Goal: Communication & Community: Connect with others

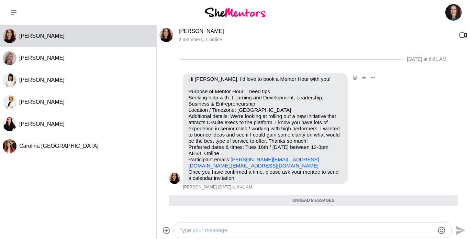
scroll to position [57, 0]
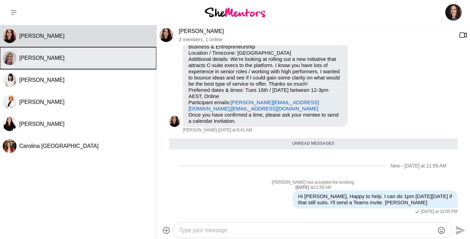
click at [36, 60] on span "[PERSON_NAME]" at bounding box center [41, 58] width 45 height 6
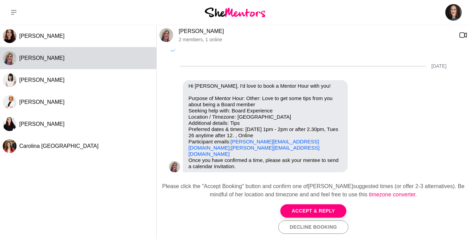
scroll to position [458, 0]
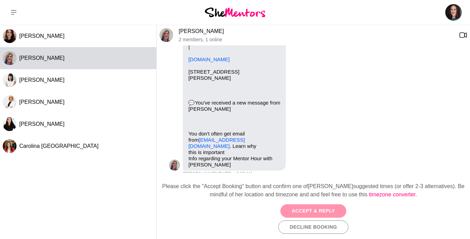
click at [306, 212] on button "Accept & Reply" at bounding box center [313, 210] width 66 height 13
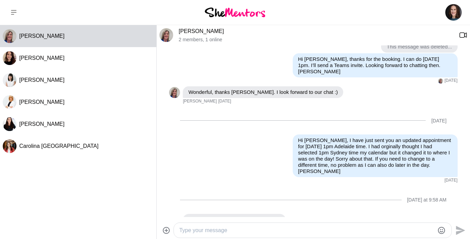
scroll to position [0, 0]
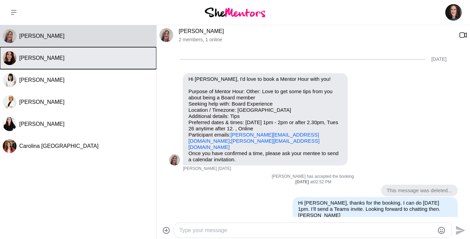
click at [111, 67] on button "[PERSON_NAME]" at bounding box center [78, 58] width 156 height 22
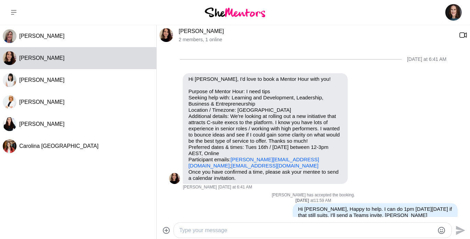
scroll to position [13, 0]
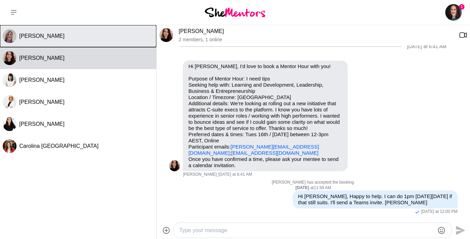
click at [105, 44] on button "[PERSON_NAME]" at bounding box center [78, 36] width 156 height 22
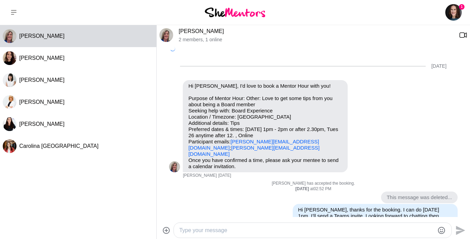
scroll to position [469, 0]
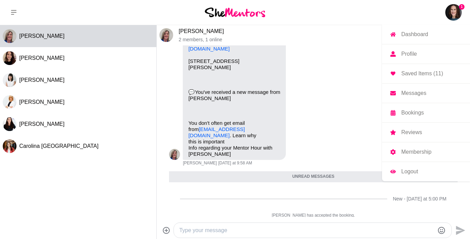
click at [450, 15] on img at bounding box center [453, 12] width 16 height 16
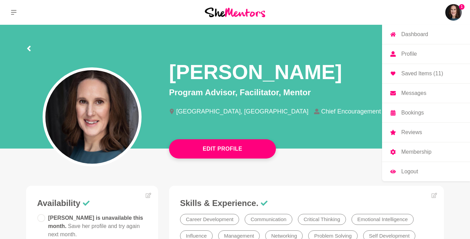
click at [448, 14] on img at bounding box center [453, 12] width 16 height 16
click at [412, 165] on link "Logout" at bounding box center [426, 171] width 88 height 19
